Goal: Task Accomplishment & Management: Manage account settings

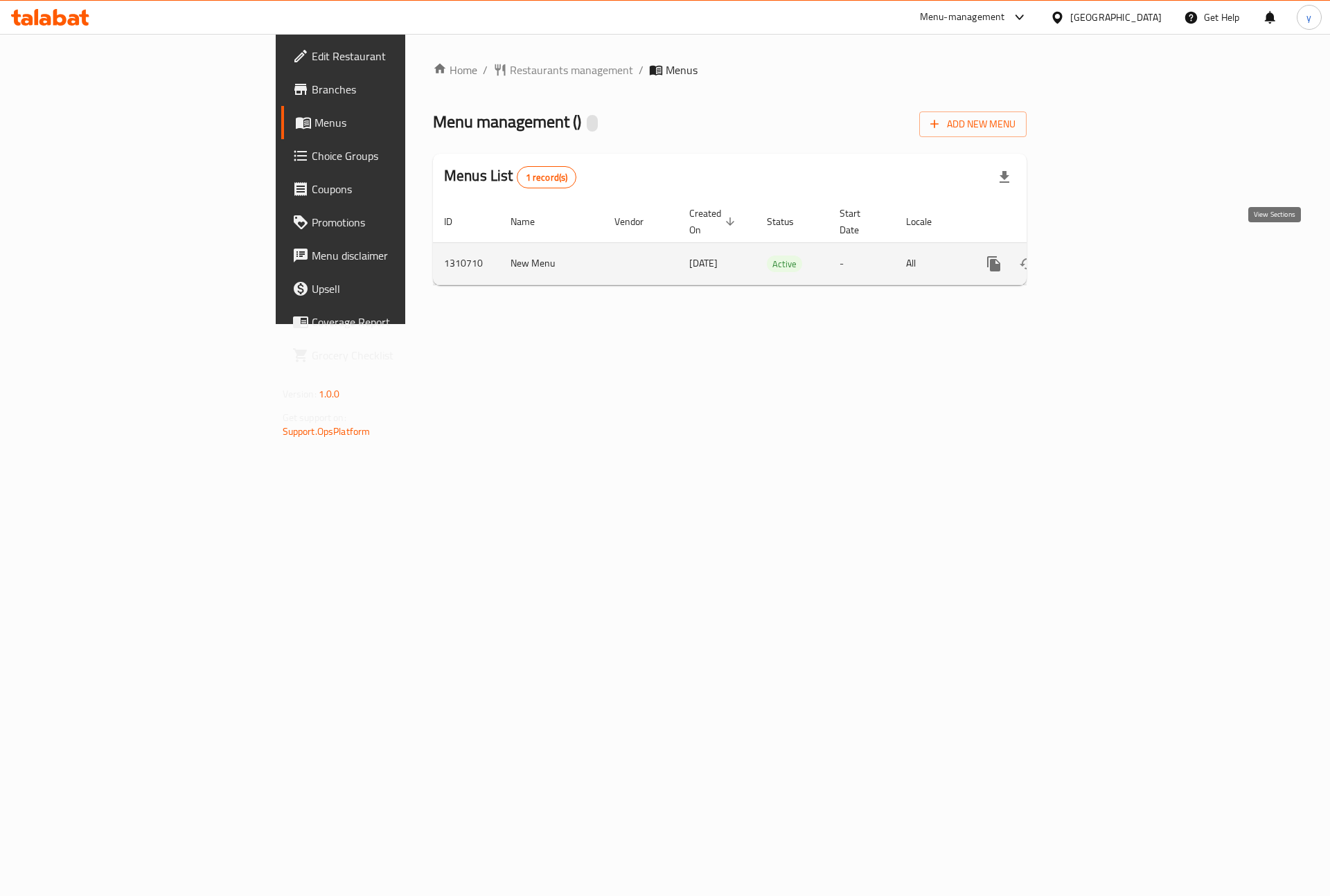
click at [1110, 248] on link "enhanced table" at bounding box center [1093, 264] width 33 height 33
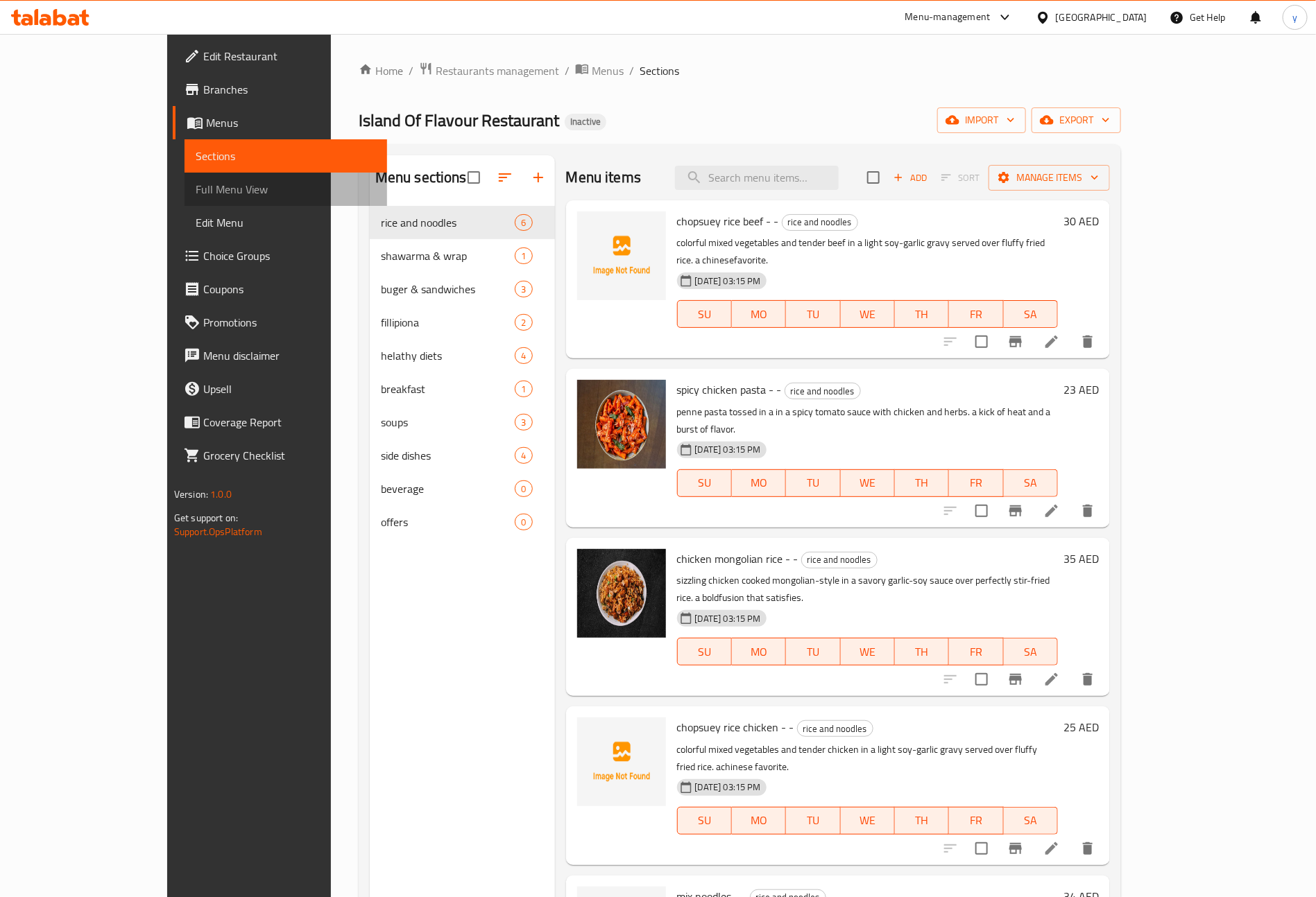
click at [196, 192] on span "Full Menu View" at bounding box center [286, 189] width 180 height 16
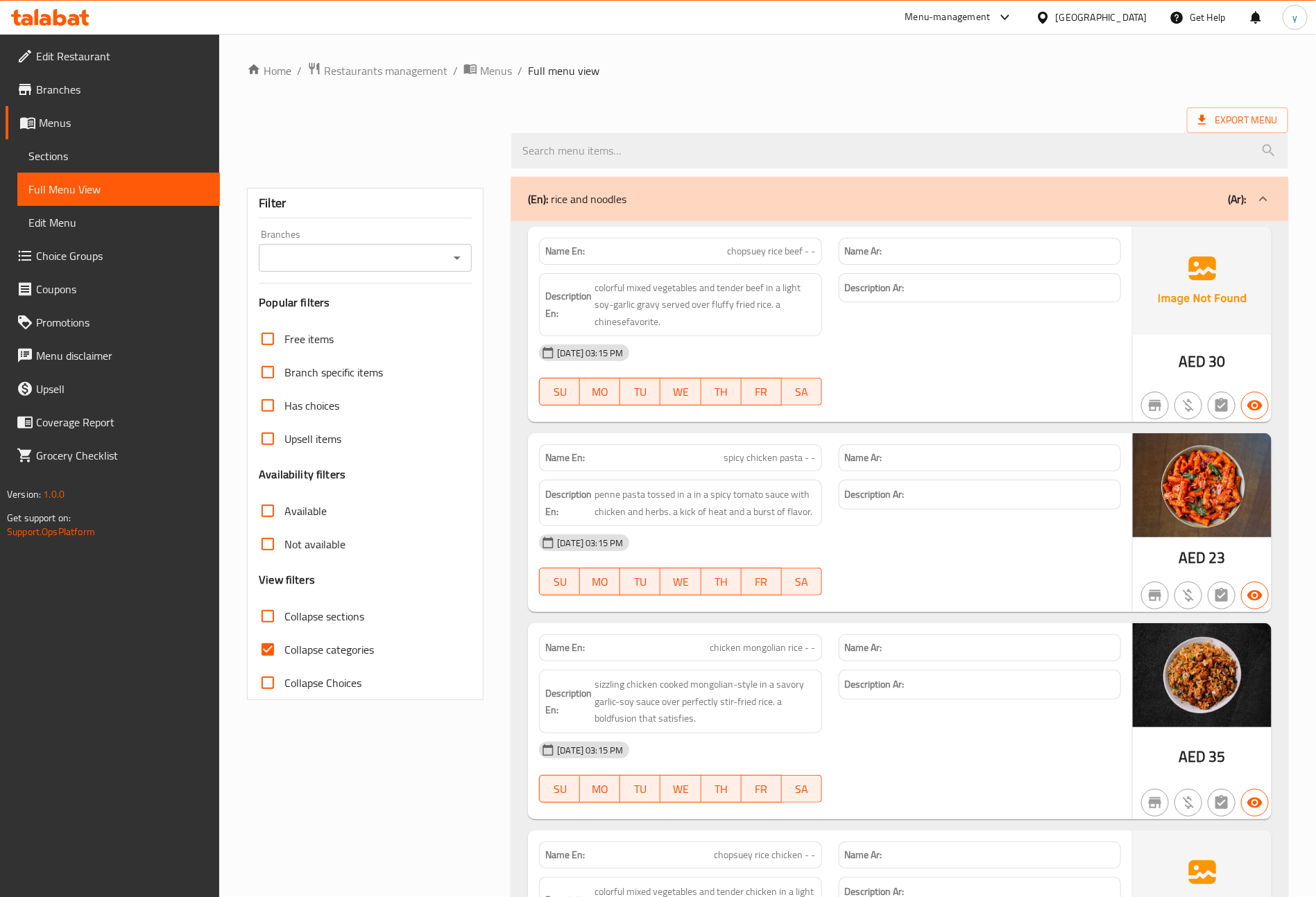
click at [269, 654] on input "Collapse categories" at bounding box center [267, 649] width 33 height 33
checkbox input "false"
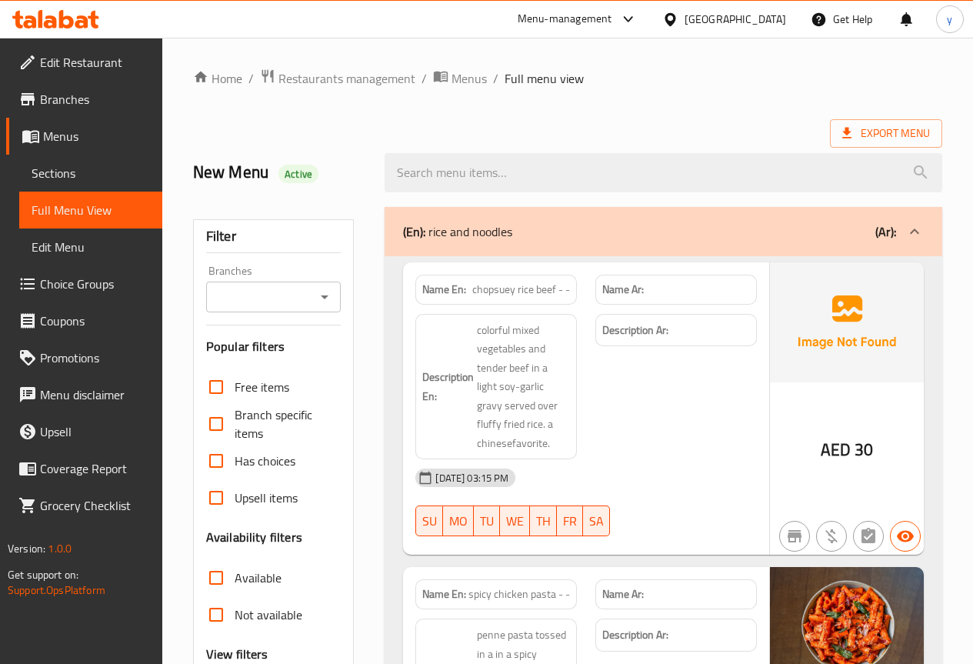
click at [63, 170] on span "Sections" at bounding box center [91, 173] width 118 height 18
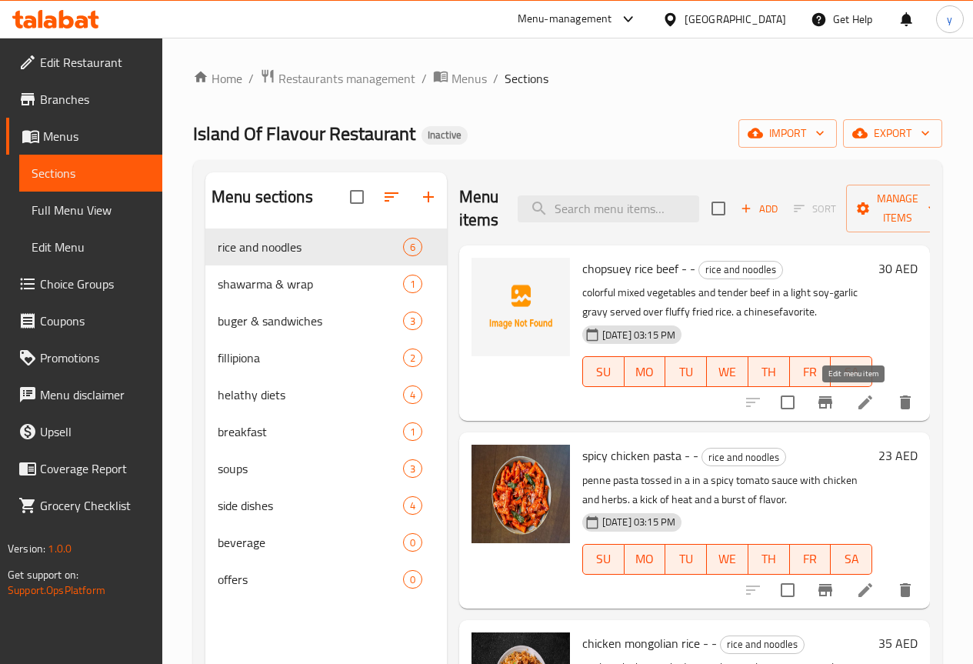
click at [856, 403] on icon at bounding box center [865, 402] width 18 height 18
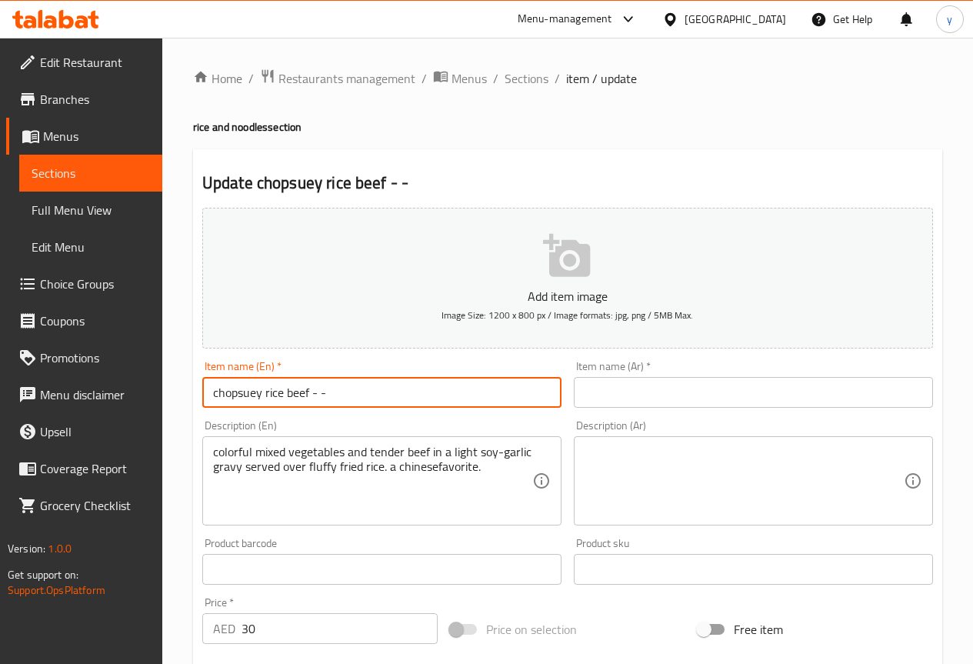
drag, startPoint x: 307, startPoint y: 395, endPoint x: 292, endPoint y: 398, distance: 14.9
click at [292, 398] on input "chopsuey rice beef - -" at bounding box center [381, 392] width 359 height 31
click at [305, 398] on input "chopsuey rice beef - -" at bounding box center [381, 392] width 359 height 31
drag, startPoint x: 308, startPoint y: 395, endPoint x: 213, endPoint y: 391, distance: 95.5
click at [213, 391] on input "chopsuey rice beef - -" at bounding box center [381, 392] width 359 height 31
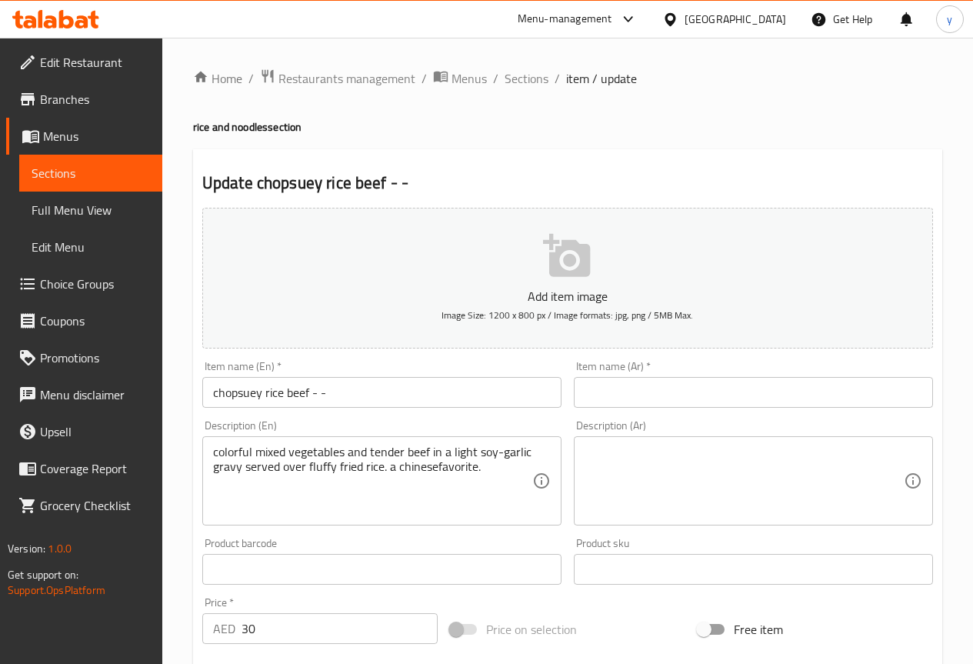
click at [108, 138] on span "Menus" at bounding box center [96, 136] width 107 height 18
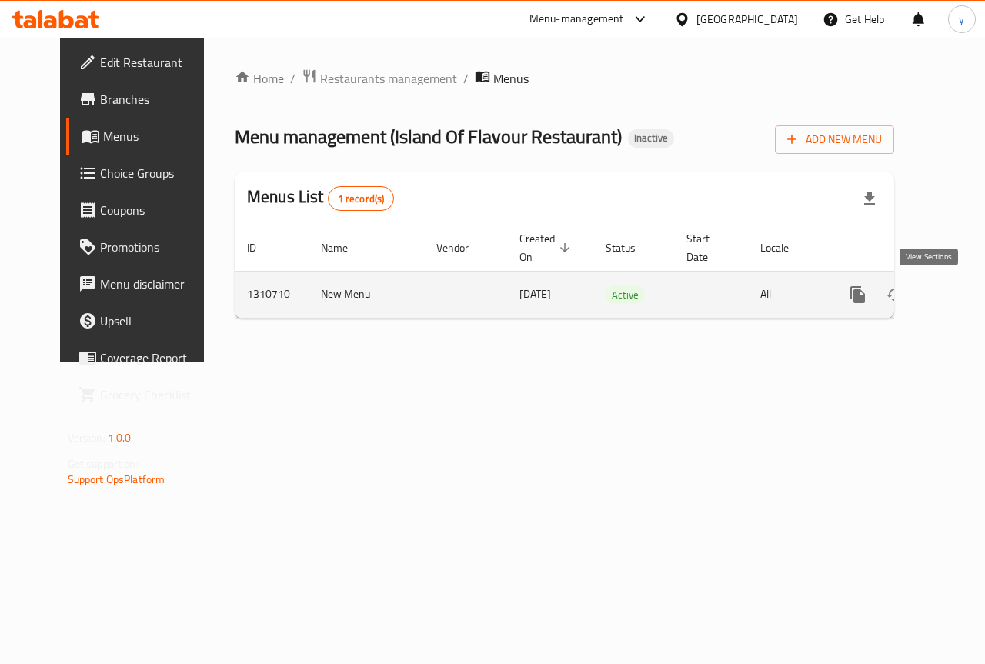
click at [959, 293] on icon "enhanced table" at bounding box center [968, 294] width 18 height 18
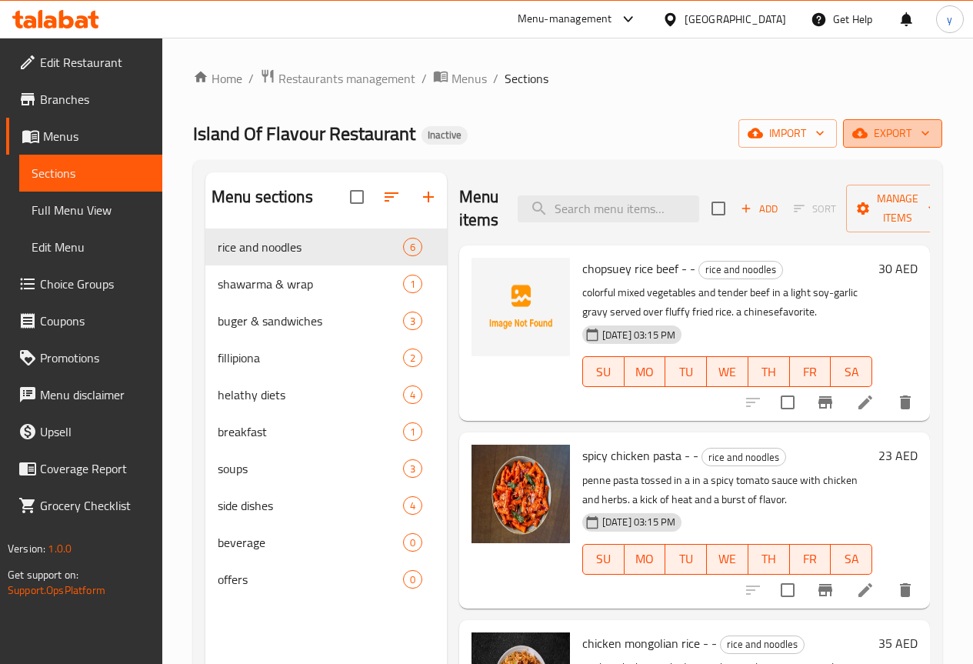
click at [914, 135] on span "export" at bounding box center [892, 133] width 75 height 19
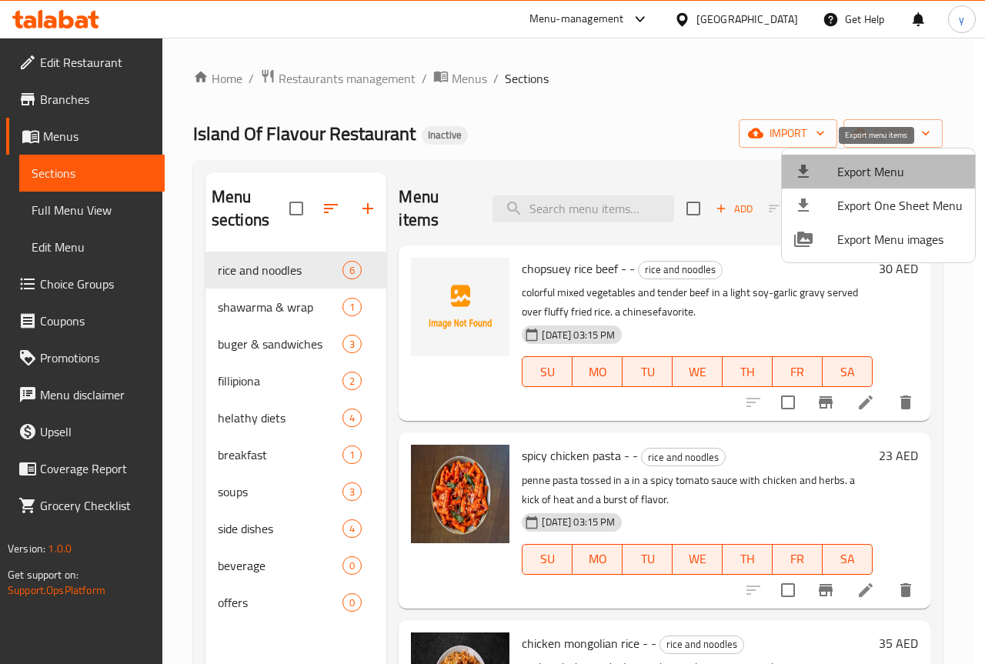
click at [897, 179] on span "Export Menu" at bounding box center [899, 171] width 125 height 18
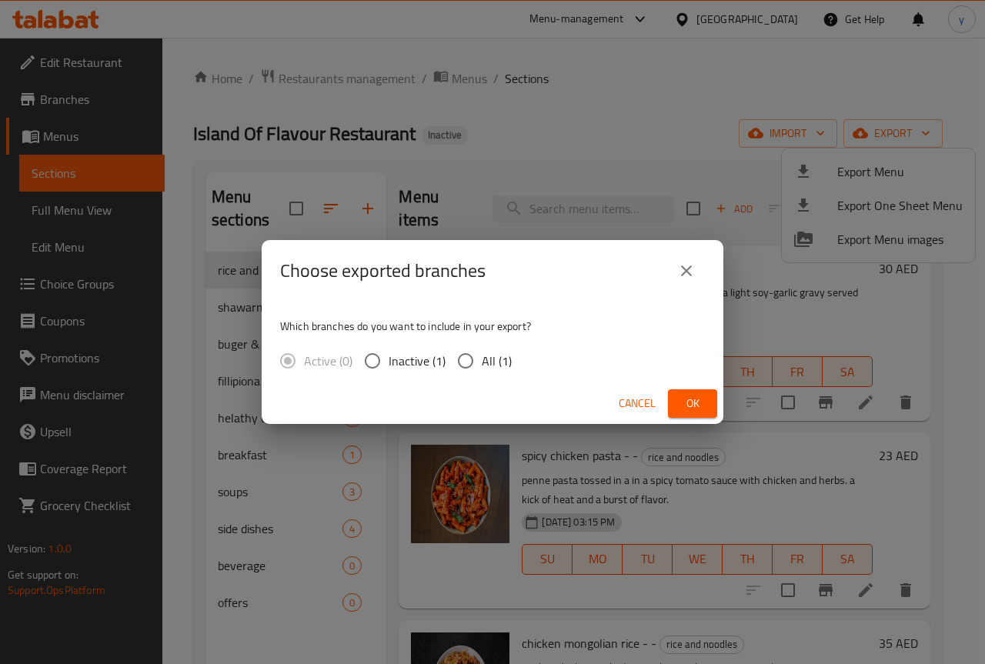
click at [456, 354] on input "All (1)" at bounding box center [465, 361] width 32 height 32
radio input "true"
click at [694, 395] on span "Ok" at bounding box center [692, 403] width 25 height 19
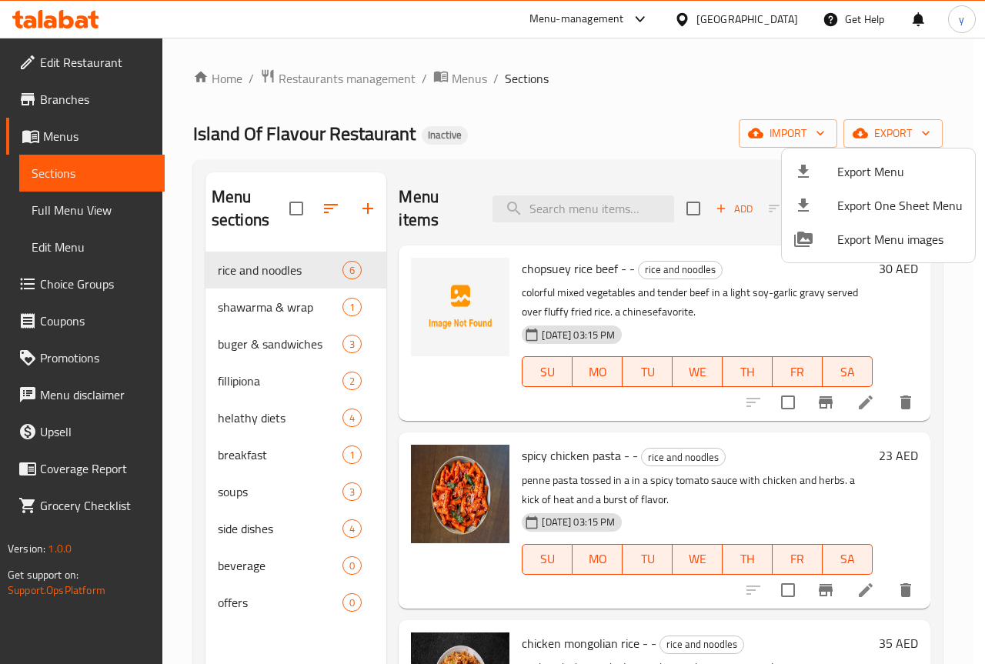
click at [75, 209] on div at bounding box center [492, 332] width 985 height 664
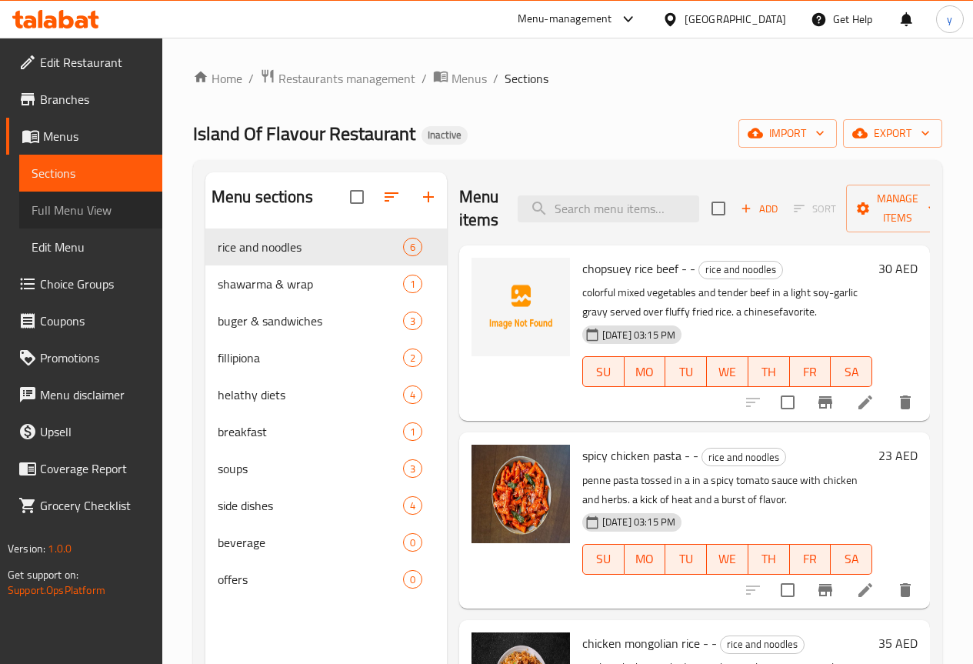
click at [75, 209] on span "Full Menu View" at bounding box center [91, 210] width 118 height 18
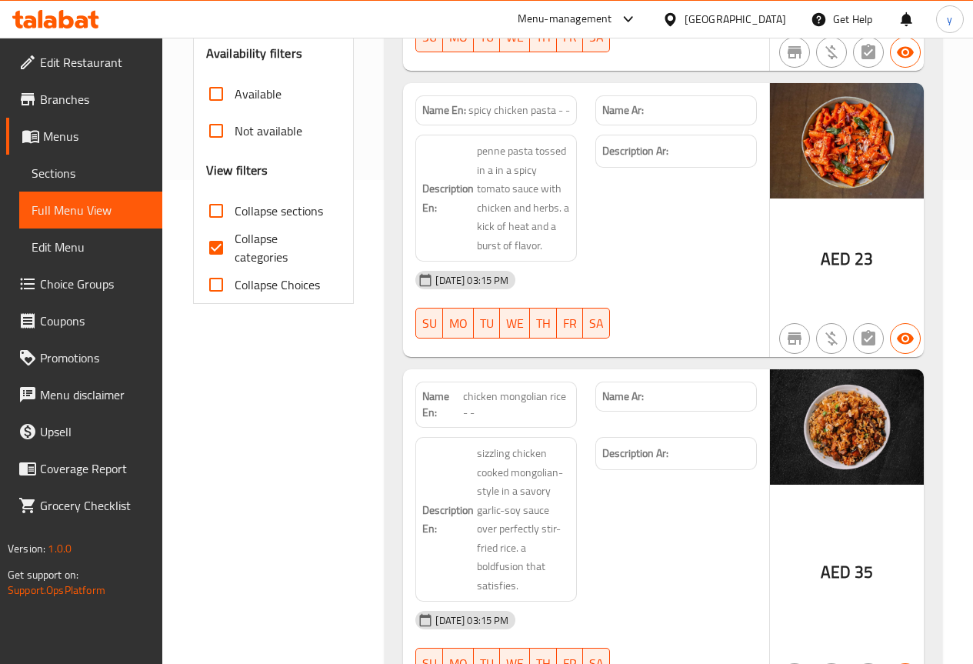
scroll to position [462, 0]
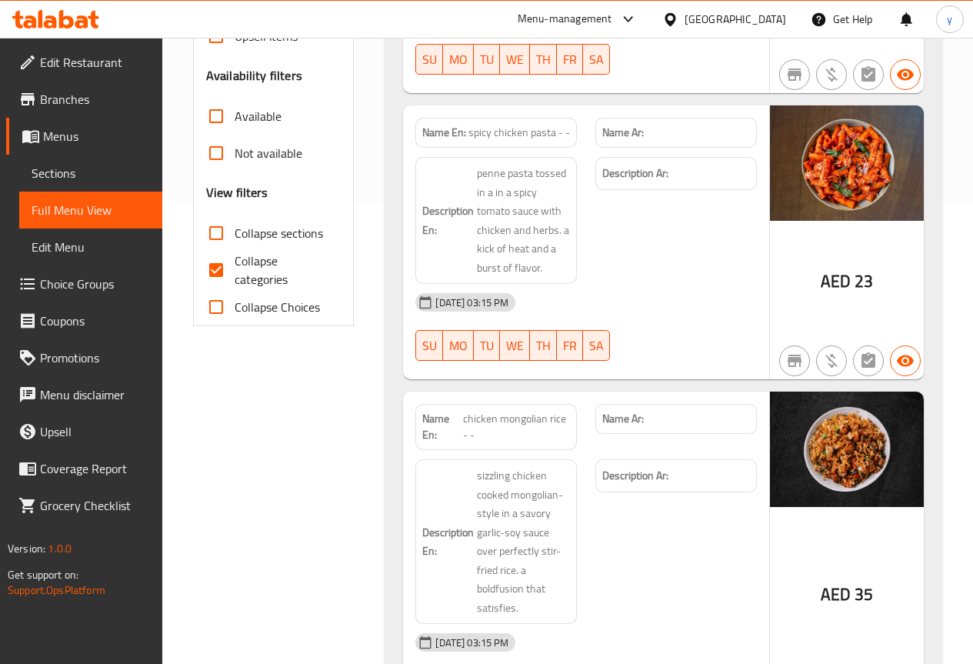
click at [237, 269] on span "Collapse categories" at bounding box center [282, 270] width 95 height 37
click at [235, 269] on input "Collapse categories" at bounding box center [216, 270] width 37 height 37
checkbox input "false"
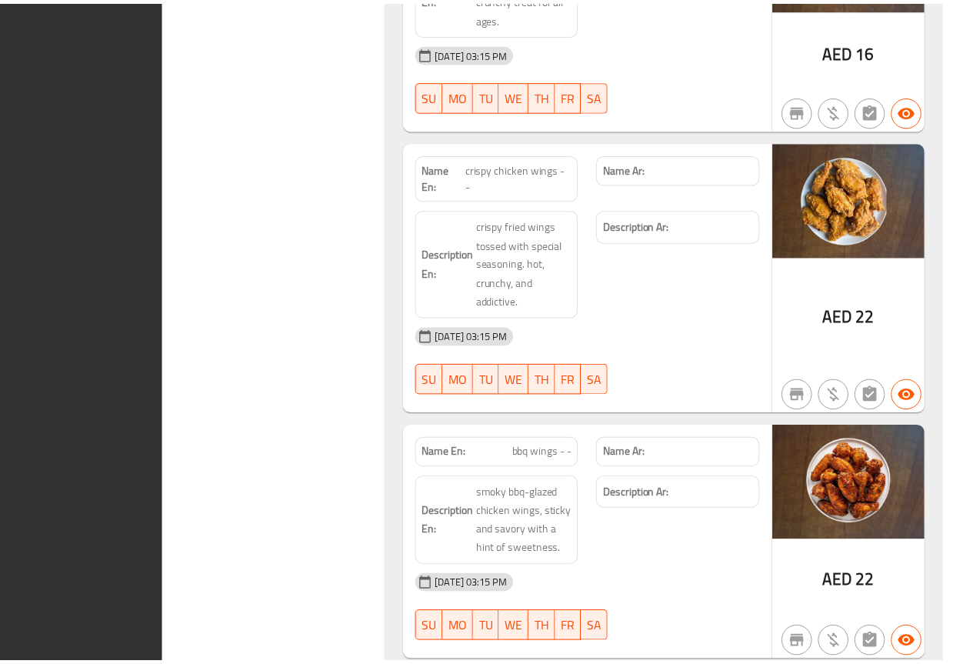
scroll to position [7363, 0]
